Goal: Information Seeking & Learning: Learn about a topic

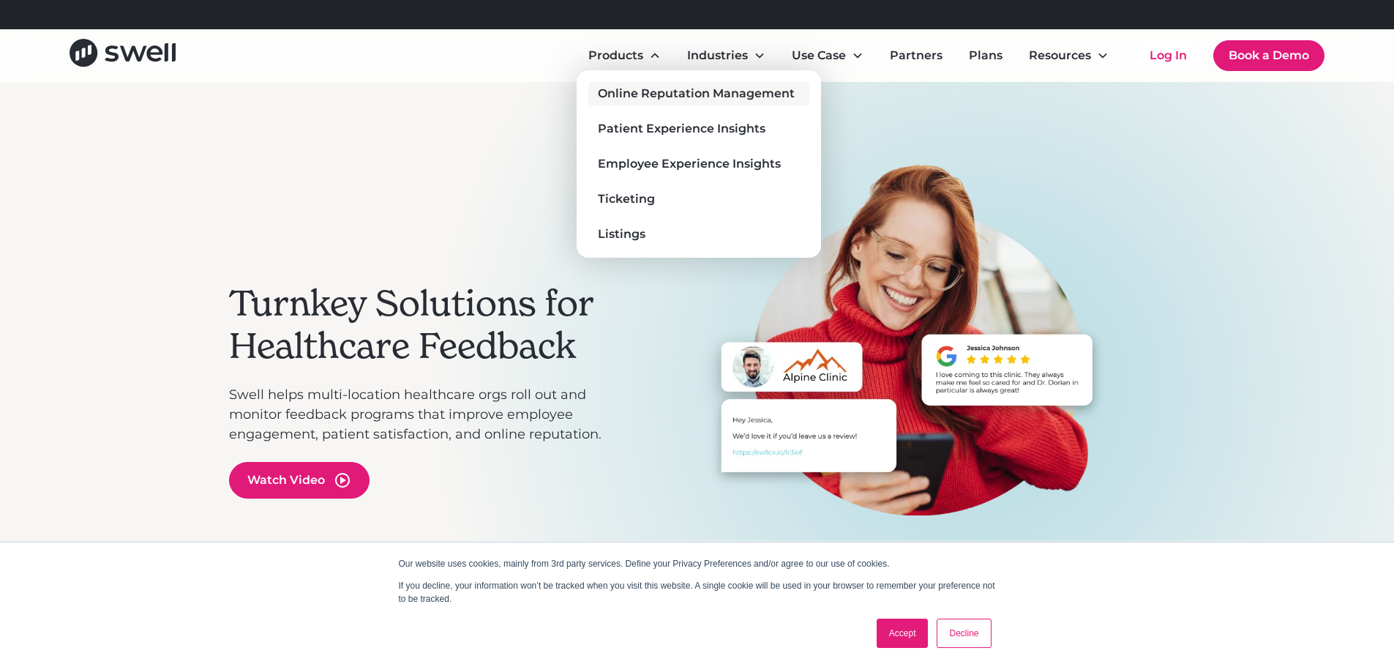
click at [661, 92] on div "Online Reputation Management" at bounding box center [696, 94] width 197 height 18
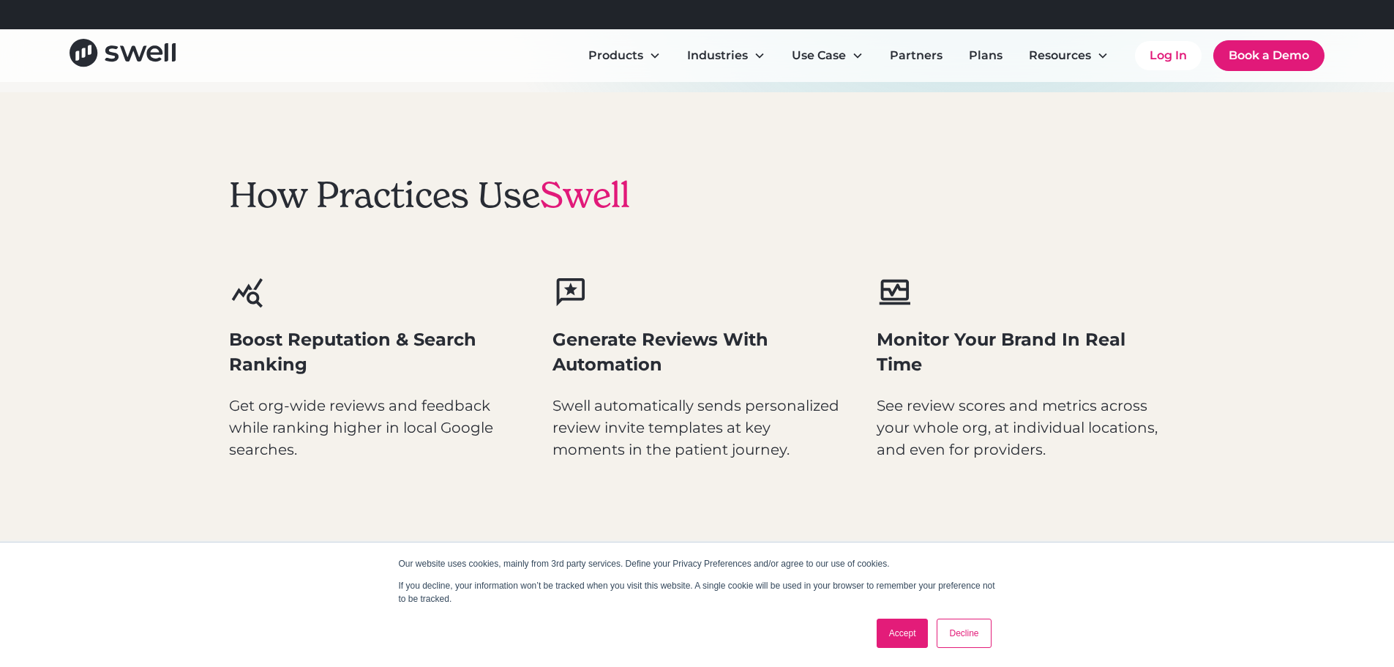
scroll to position [732, 0]
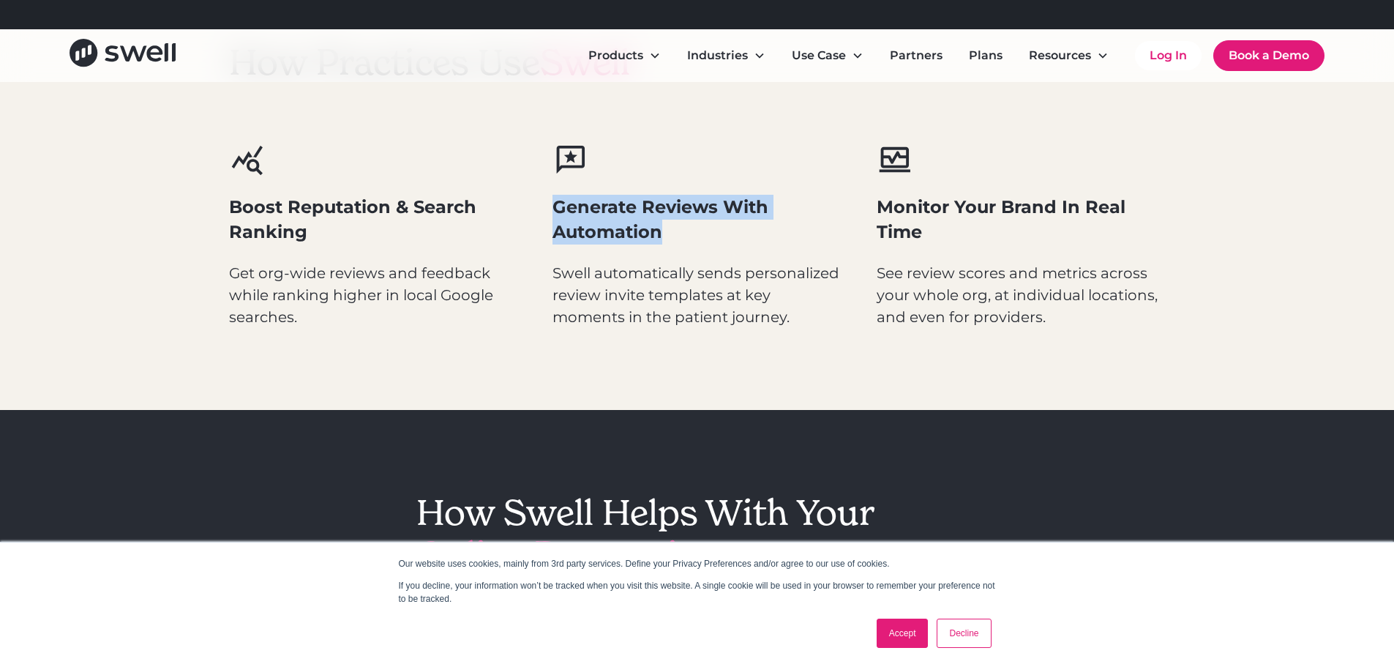
drag, startPoint x: 552, startPoint y: 210, endPoint x: 680, endPoint y: 236, distance: 130.0
click at [680, 236] on h3 "Generate Reviews With Automation" at bounding box center [696, 219] width 289 height 49
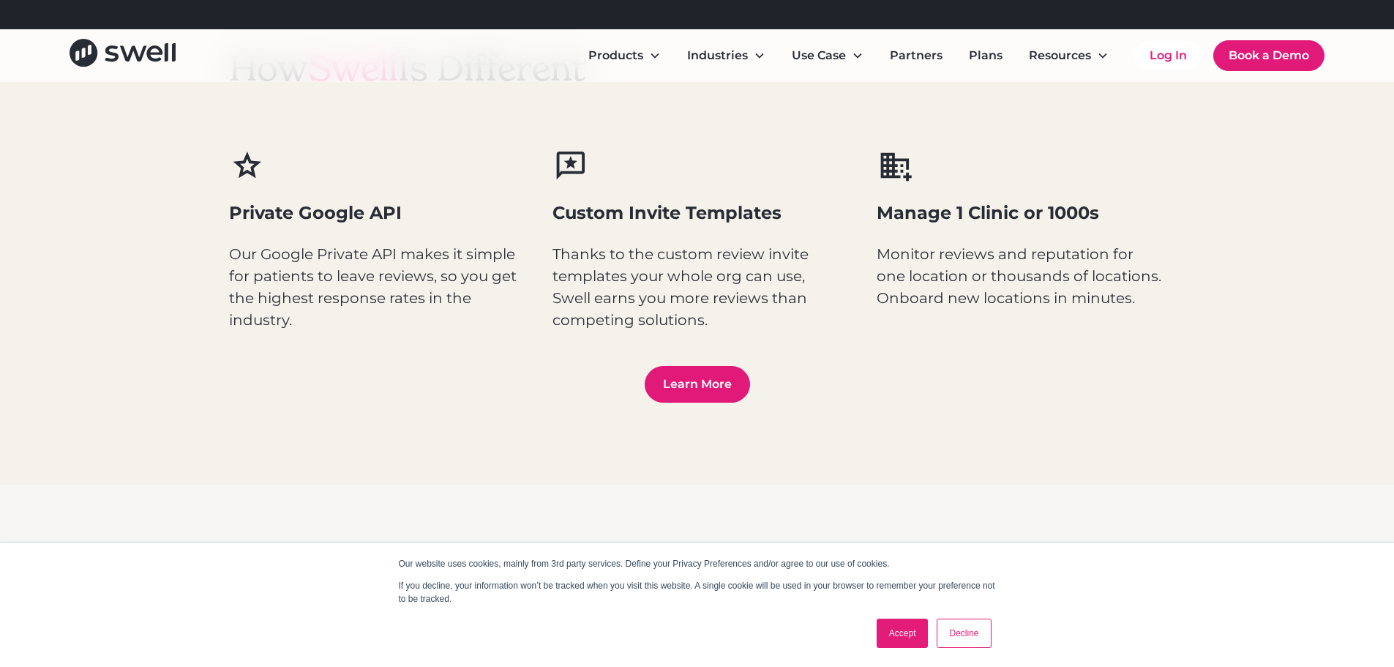
scroll to position [1902, 0]
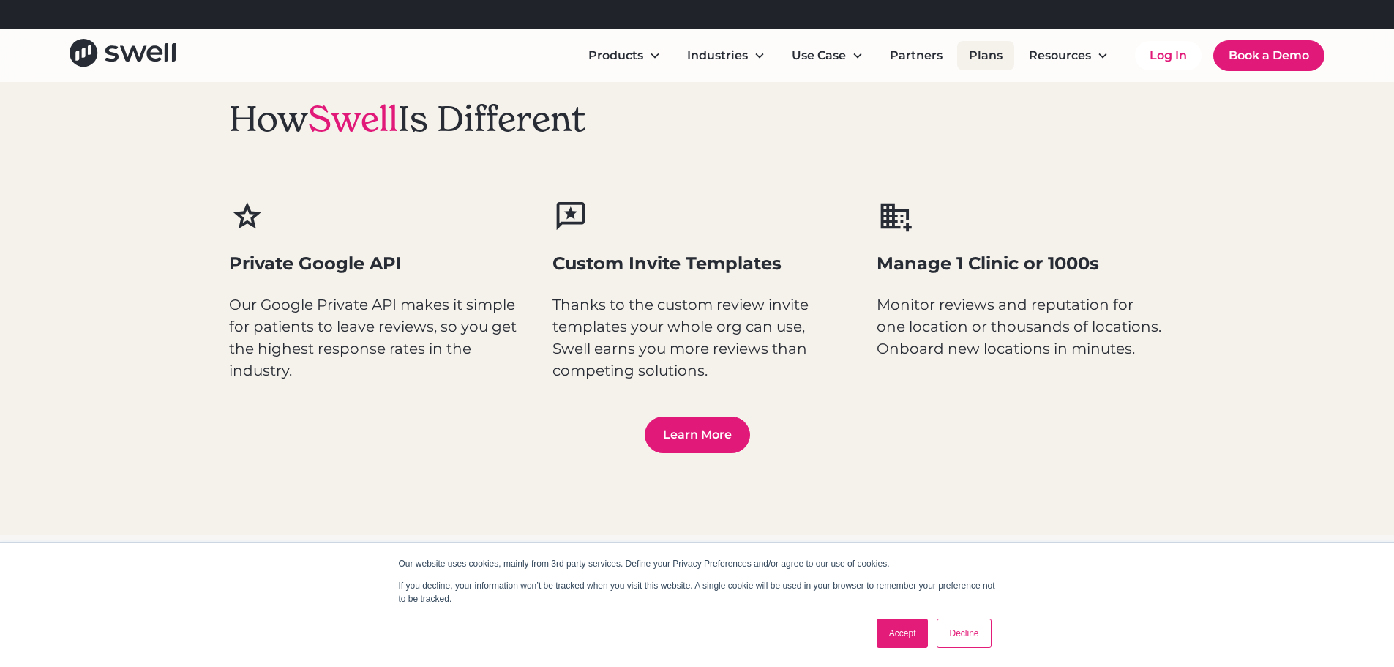
click at [967, 57] on link "Plans" at bounding box center [985, 55] width 57 height 29
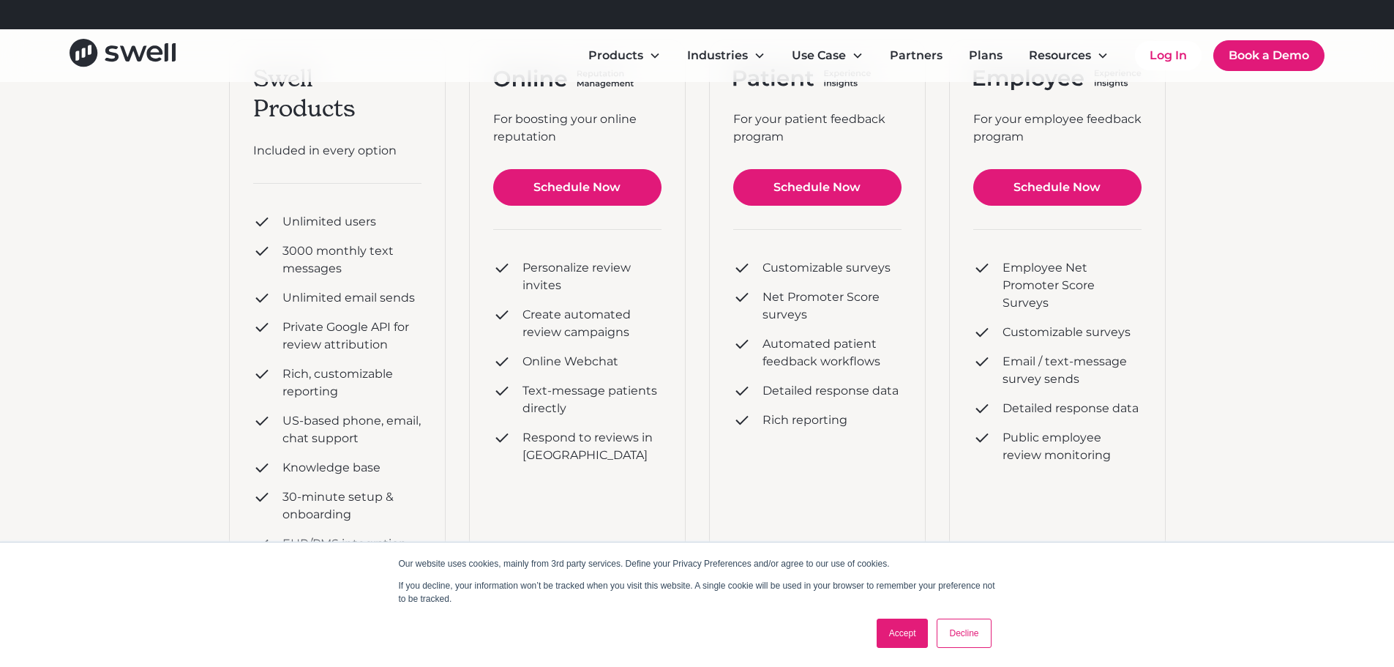
scroll to position [293, 0]
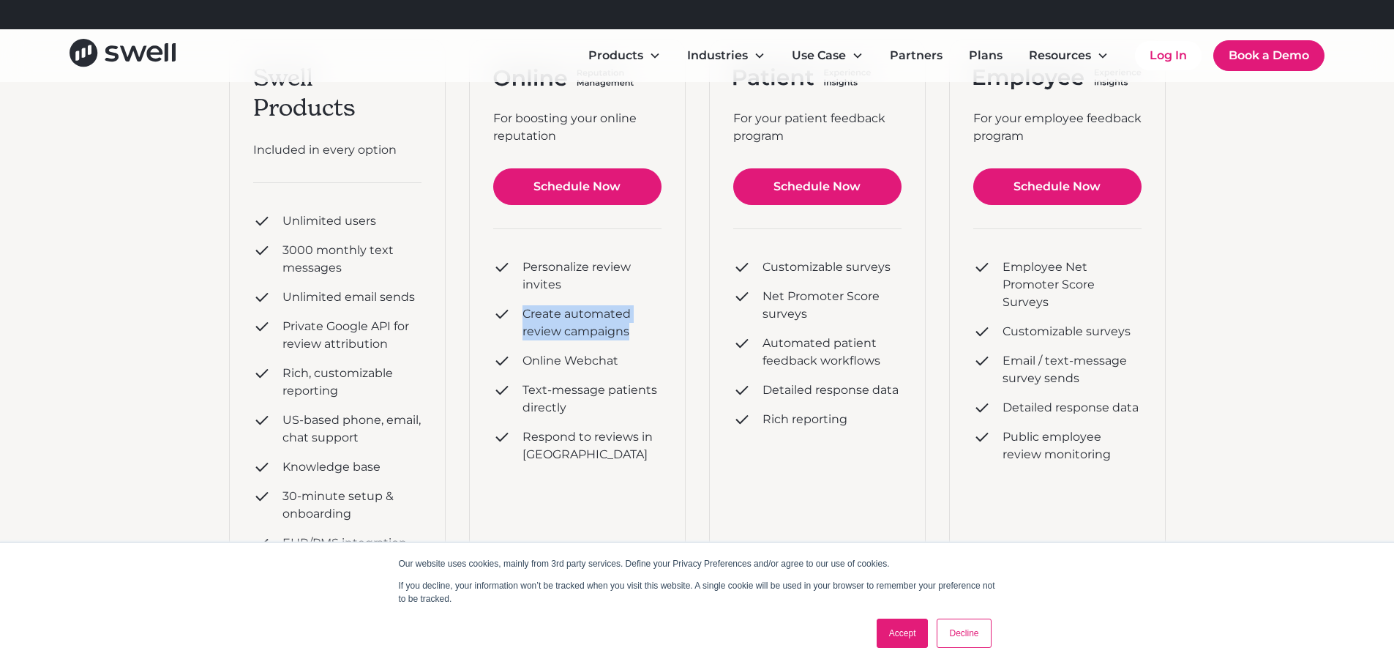
drag, startPoint x: 627, startPoint y: 331, endPoint x: 525, endPoint y: 315, distance: 103.0
click at [525, 315] on div "Create automated review campaigns" at bounding box center [591, 322] width 139 height 35
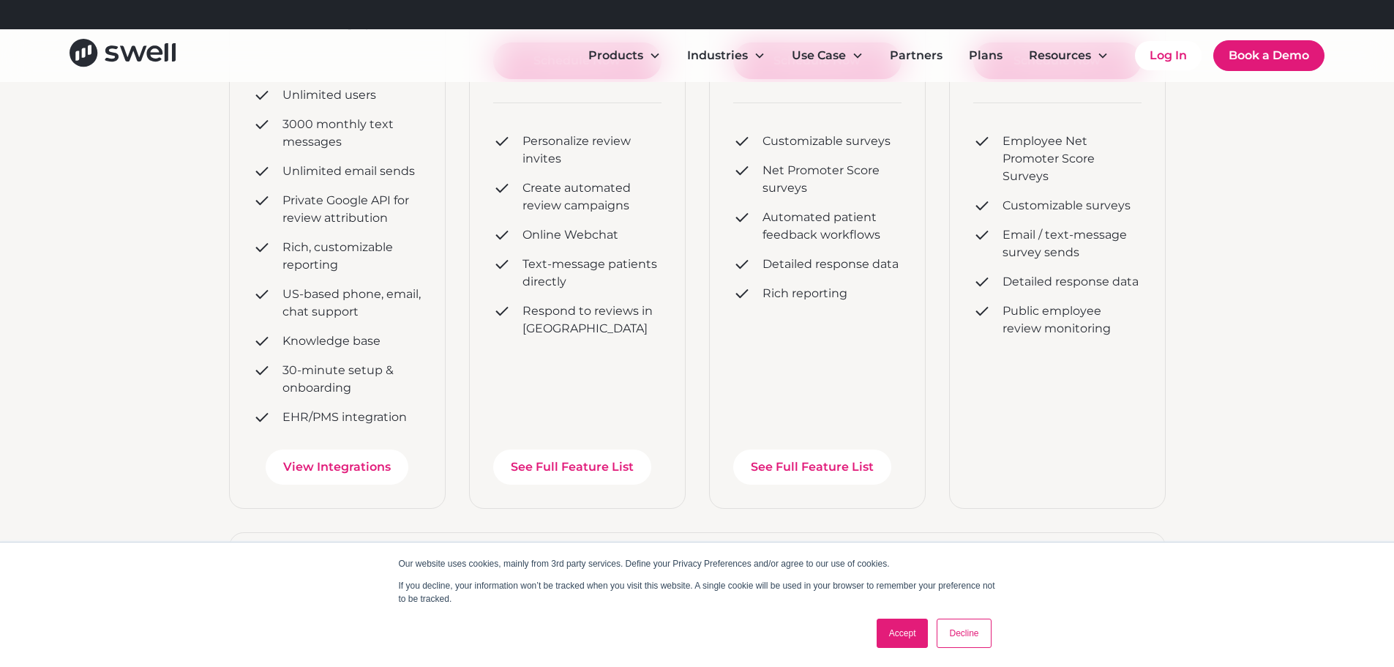
scroll to position [439, 0]
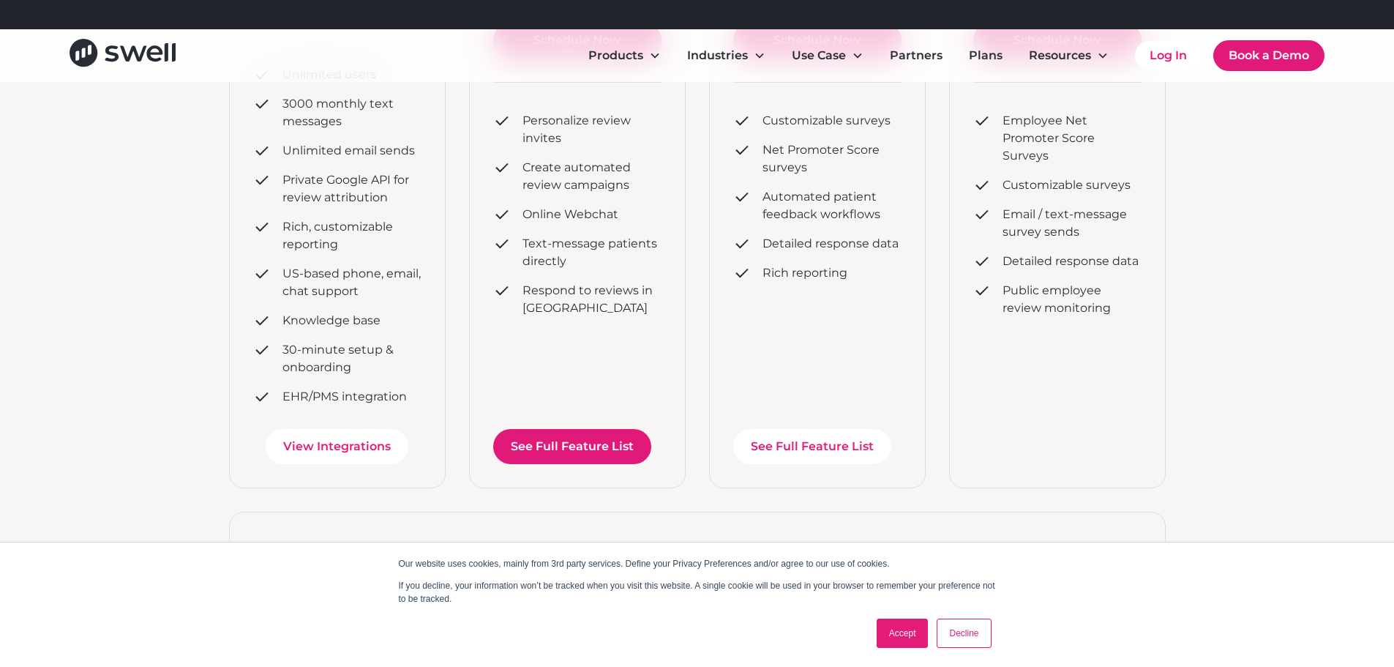
click at [556, 444] on link "See Full Feature List" at bounding box center [572, 446] width 158 height 35
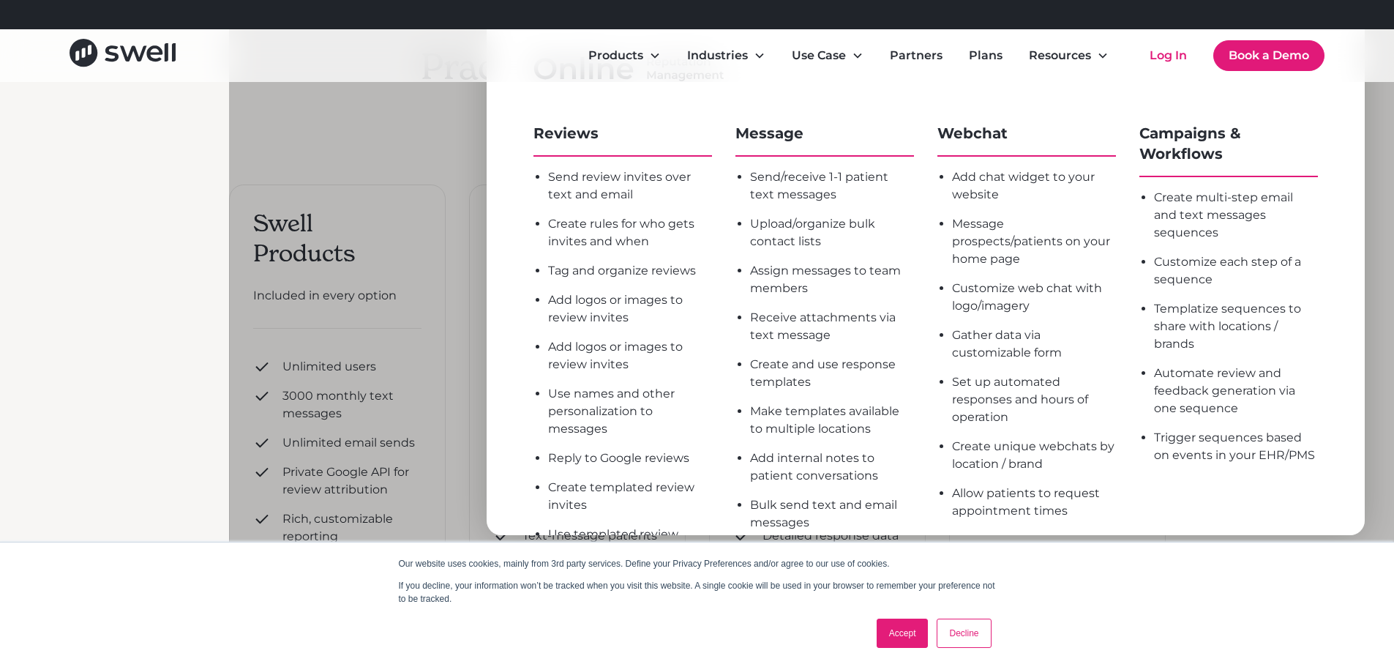
scroll to position [146, 0]
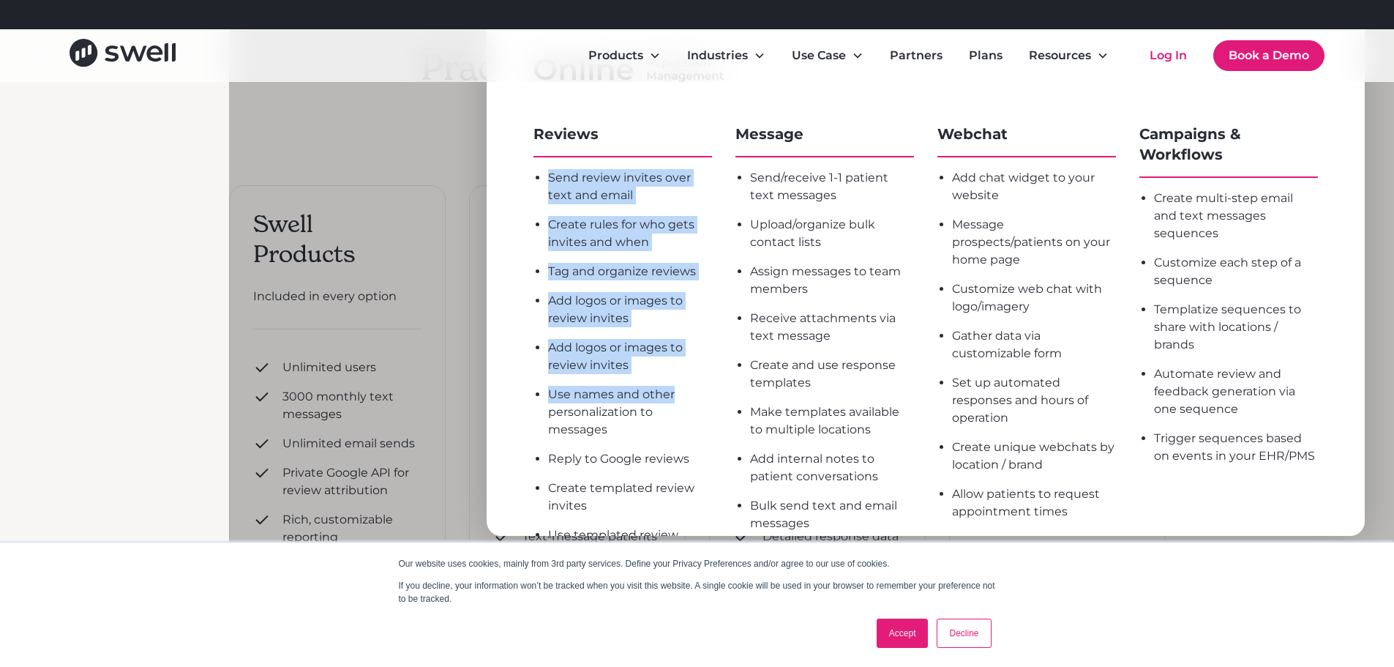
drag, startPoint x: 555, startPoint y: 178, endPoint x: 684, endPoint y: 397, distance: 254.2
click at [684, 397] on ul "Send review invites over text and email Create rules for who gets invites and w…" at bounding box center [622, 640] width 179 height 942
click at [684, 397] on div "Use names and other personalization to messages" at bounding box center [630, 412] width 164 height 53
